Goal: Information Seeking & Learning: Find contact information

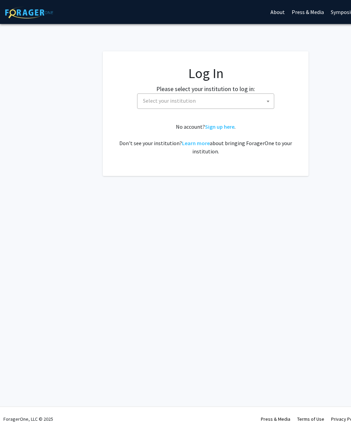
click at [267, 99] on span at bounding box center [268, 101] width 7 height 15
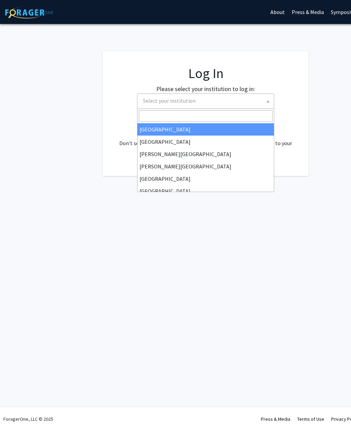
scroll to position [7, 0]
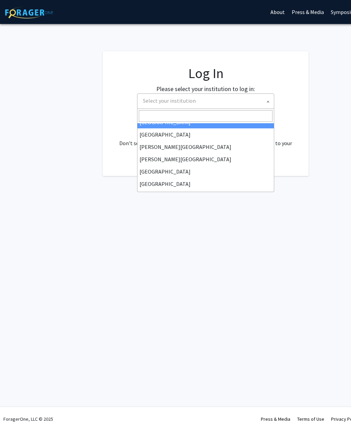
select select "27"
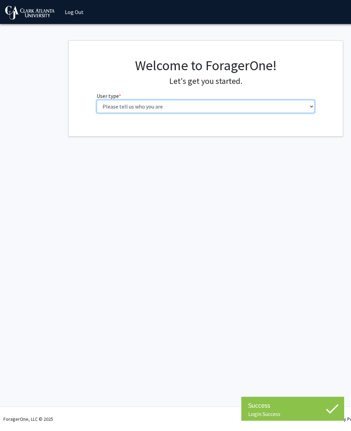
click at [288, 104] on select "Please tell us who you are Undergraduate Student Master's Student Doctoral Cand…" at bounding box center [206, 106] width 218 height 13
select select "1: undergrad"
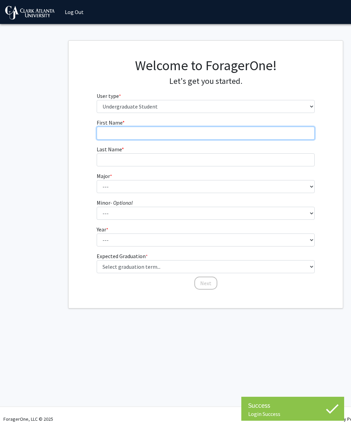
click at [259, 127] on input "First Name * required" at bounding box center [206, 133] width 218 height 13
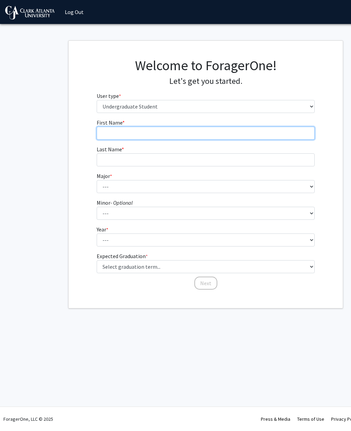
type input "Bryah"
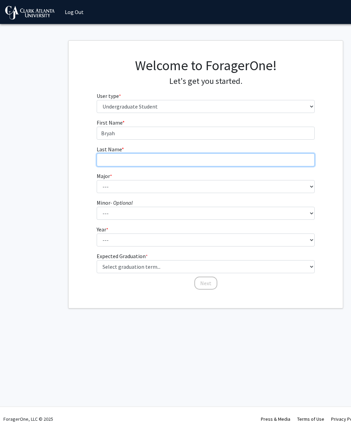
type input "[PERSON_NAME]"
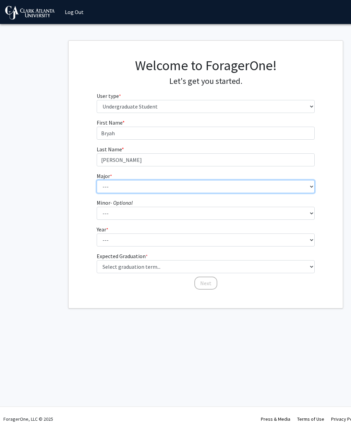
click at [245, 187] on select "--- Accelerated Dual Degrees Computer Science, B.S./M.S. Accelerated Dual Degre…" at bounding box center [206, 186] width 218 height 13
select select "43: 2461"
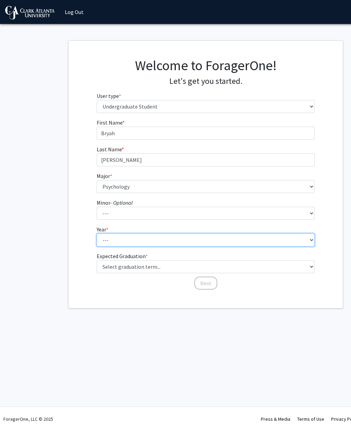
click at [220, 241] on select "--- First-year Sophomore Junior Senior Postbaccalaureate Certificate" at bounding box center [206, 240] width 218 height 13
select select "1: first-year"
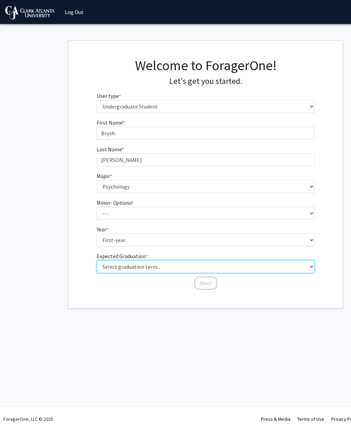
click at [162, 266] on select "Select graduation term... Spring 2025 Summer 2025 Fall 2025 Winter 2025 Spring …" at bounding box center [206, 266] width 218 height 13
select select "19: fall_2029"
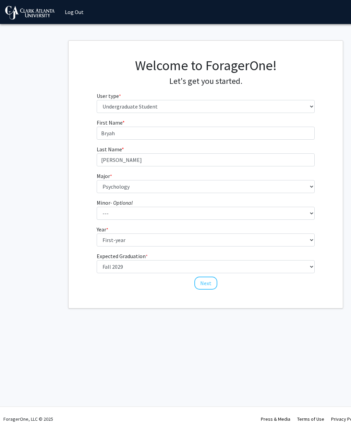
click at [205, 283] on button "Next" at bounding box center [205, 283] width 23 height 13
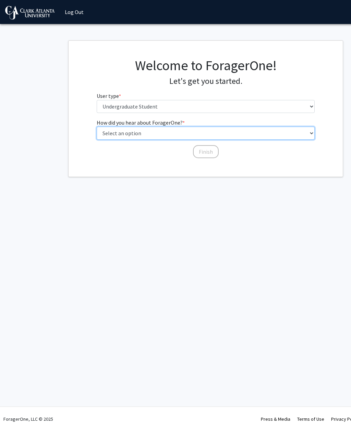
click at [171, 138] on select "Select an option Peer/student recommendation Faculty/staff recommendation Unive…" at bounding box center [206, 133] width 218 height 13
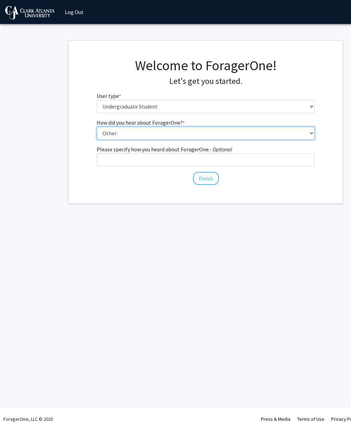
click at [294, 132] on select "Select an option Peer/student recommendation Faculty/staff recommendation Unive…" at bounding box center [206, 133] width 218 height 13
select select "3: university_website"
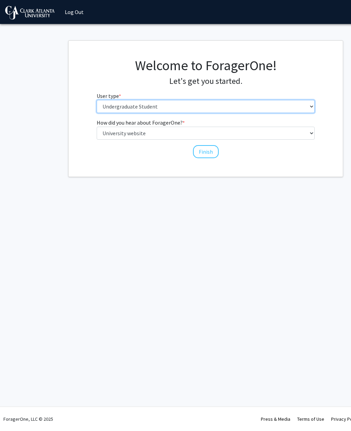
click at [299, 101] on select "Please tell us who you are Undergraduate Student Master's Student Doctoral Cand…" at bounding box center [206, 106] width 218 height 13
click at [208, 155] on button "Finish" at bounding box center [206, 151] width 26 height 13
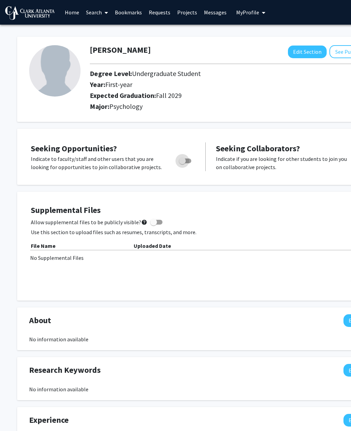
click at [186, 157] on label "Toggle" at bounding box center [183, 161] width 15 height 8
click at [182, 163] on input "Are you actively seeking opportunities?" at bounding box center [182, 163] width 0 height 0
checkbox input "true"
click at [95, 14] on link "Search" at bounding box center [97, 12] width 29 height 24
click at [122, 30] on span "Faculty/Staff" at bounding box center [108, 32] width 50 height 14
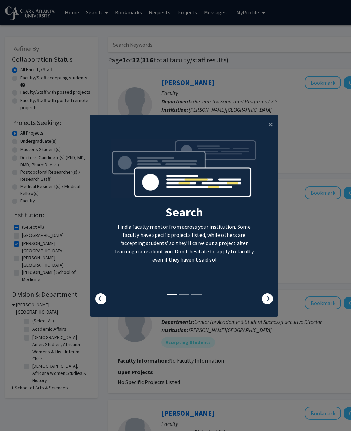
click at [267, 131] on button "×" at bounding box center [270, 124] width 15 height 19
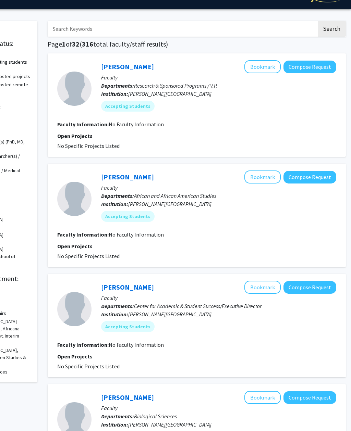
scroll to position [18, 60]
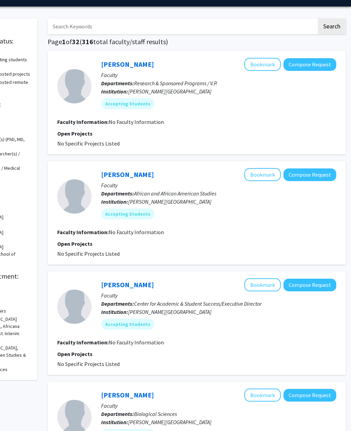
click at [140, 61] on link "[PERSON_NAME]" at bounding box center [127, 64] width 53 height 9
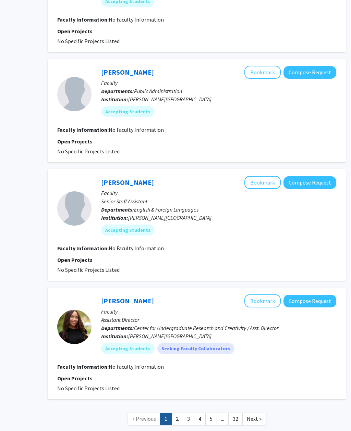
scroll to position [886, 60]
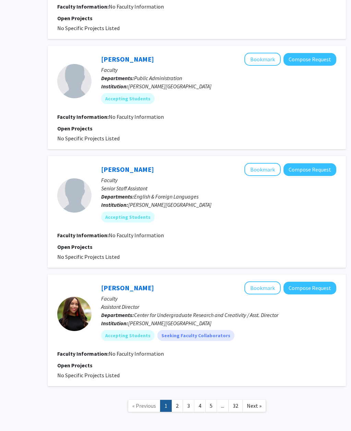
click at [254, 401] on link "Next »" at bounding box center [254, 406] width 24 height 12
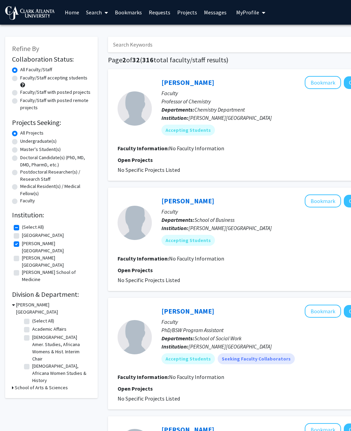
click at [40, 226] on label "(Select All)" at bounding box center [33, 227] width 22 height 7
click at [26, 226] on input "(Select All)" at bounding box center [24, 226] width 4 height 4
checkbox input "false"
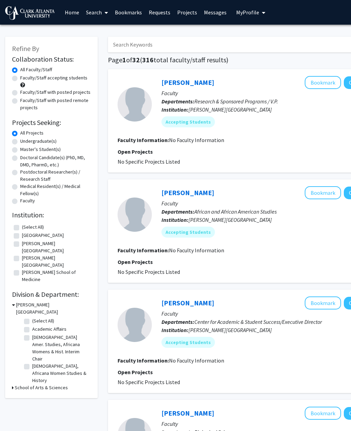
click at [34, 224] on label "(Select All)" at bounding box center [33, 227] width 22 height 7
click at [26, 224] on input "(Select All)" at bounding box center [24, 226] width 4 height 4
checkbox input "true"
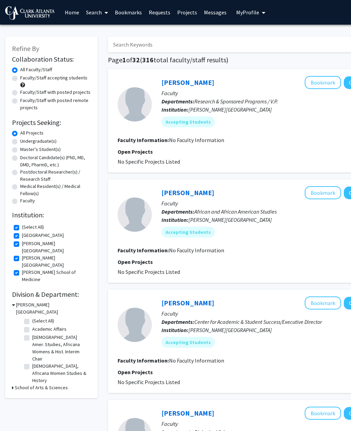
checkbox input "true"
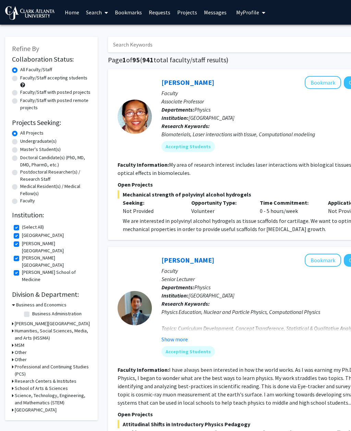
click at [58, 385] on h3 "School of Arts & Sciences" at bounding box center [41, 388] width 53 height 7
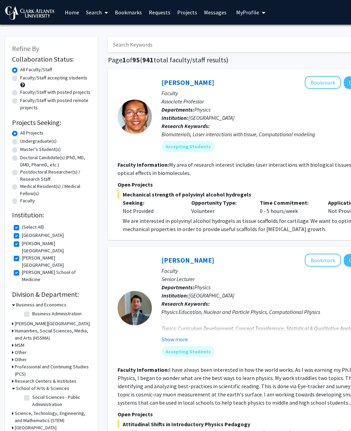
click at [55, 385] on h3 "School of Arts & Sciences" at bounding box center [42, 388] width 53 height 7
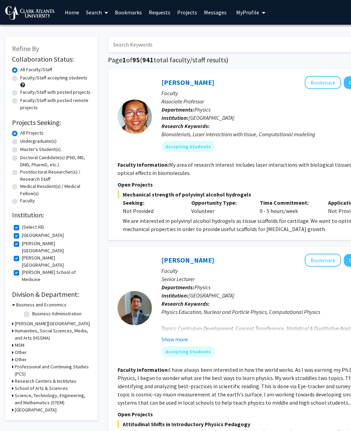
click at [64, 378] on h3 "Research Centers & Institutes" at bounding box center [46, 381] width 62 height 7
click at [67, 378] on h3 "Research Centers & Institutes" at bounding box center [47, 381] width 62 height 7
click at [64, 392] on h3 "Science, Technology, Engineering, and Mathematics (STEM)" at bounding box center [53, 399] width 76 height 14
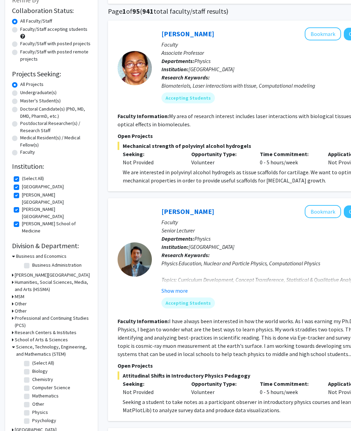
scroll to position [57, 0]
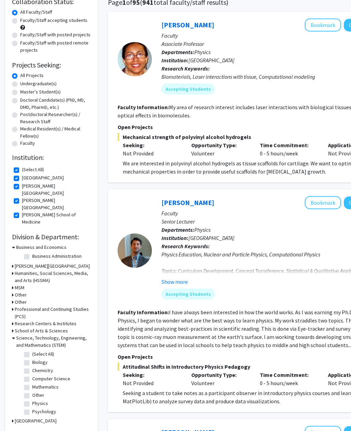
click at [47, 409] on label "Psychology" at bounding box center [44, 412] width 24 height 7
click at [37, 409] on input "Psychology" at bounding box center [34, 411] width 4 height 4
checkbox input "true"
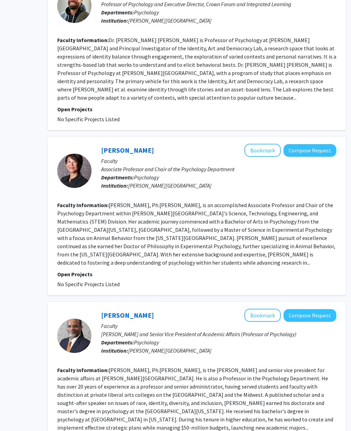
scroll to position [1270, 60]
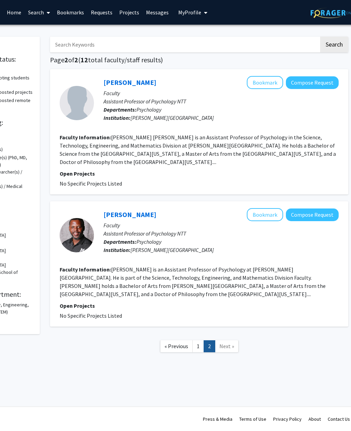
scroll to position [0, 60]
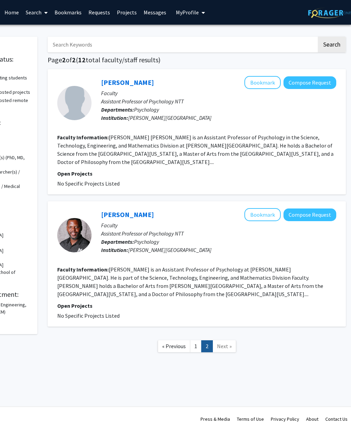
click at [195, 341] on link "1" at bounding box center [196, 347] width 12 height 12
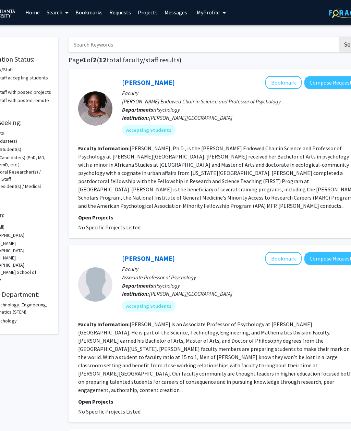
scroll to position [0, 60]
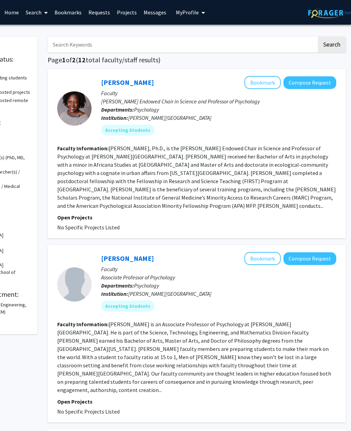
click at [132, 78] on link "[PERSON_NAME]" at bounding box center [127, 82] width 53 height 9
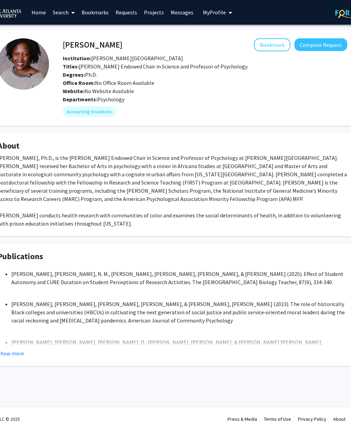
scroll to position [0, 34]
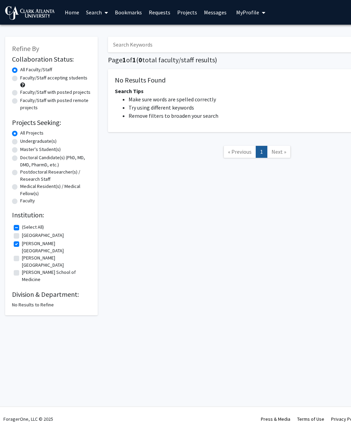
click at [22, 138] on label "Undergraduate(s)" at bounding box center [38, 141] width 36 height 7
click at [22, 138] on input "Undergraduate(s)" at bounding box center [22, 140] width 4 height 4
radio input "true"
click at [17, 128] on form "Collaboration Status: Collaboration Status All Faculty/Staff Collaboration Stat…" at bounding box center [51, 130] width 79 height 150
click at [21, 132] on label "All Projects" at bounding box center [31, 133] width 23 height 7
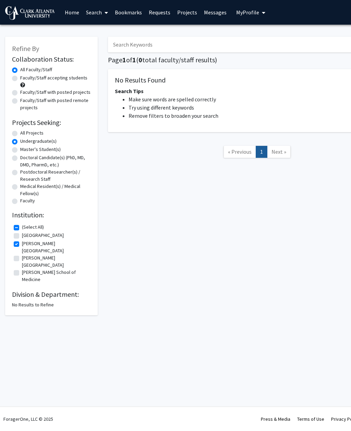
click at [21, 132] on input "All Projects" at bounding box center [22, 132] width 4 height 4
radio input "true"
click at [36, 225] on label "(Select All)" at bounding box center [33, 227] width 22 height 7
click at [26, 225] on input "(Select All)" at bounding box center [24, 226] width 4 height 4
checkbox input "false"
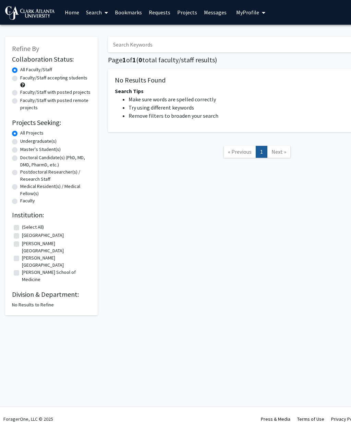
checkbox input "false"
click at [35, 227] on label "(Select All)" at bounding box center [33, 227] width 22 height 7
click at [26, 227] on input "(Select All)" at bounding box center [24, 226] width 4 height 4
checkbox input "true"
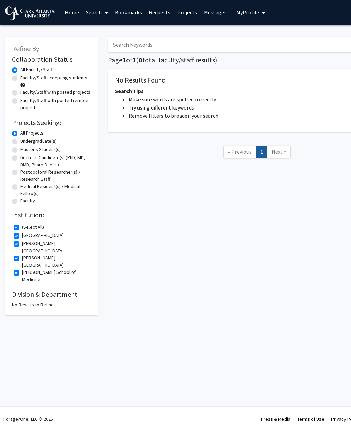
checkbox input "true"
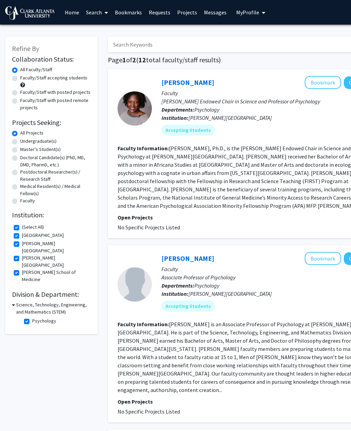
click at [52, 144] on label "Undergraduate(s)" at bounding box center [38, 141] width 36 height 7
click at [25, 142] on input "Undergraduate(s)" at bounding box center [22, 140] width 4 height 4
radio input "true"
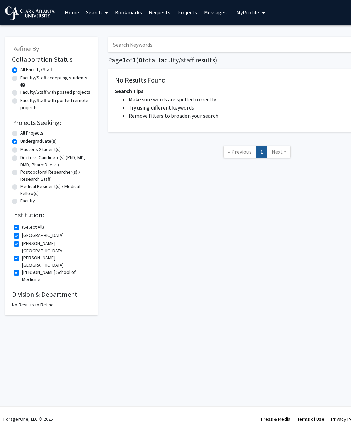
click at [48, 134] on div "All Projects" at bounding box center [51, 134] width 79 height 8
click at [30, 134] on label "All Projects" at bounding box center [31, 133] width 23 height 7
click at [25, 134] on input "All Projects" at bounding box center [22, 132] width 4 height 4
radio input "true"
